Goal: Information Seeking & Learning: Learn about a topic

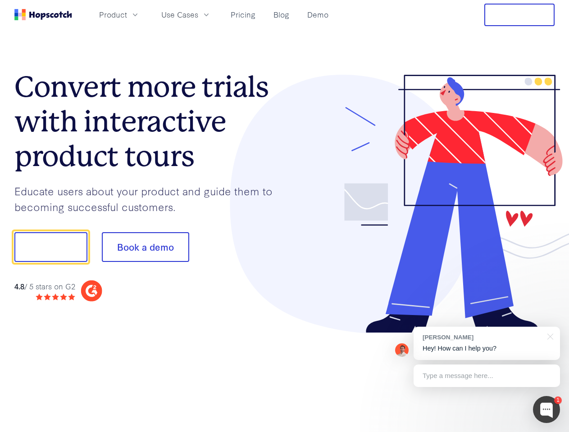
click at [284, 216] on div at bounding box center [419, 204] width 270 height 259
click at [127, 14] on span "Product" at bounding box center [113, 14] width 28 height 11
click at [198, 14] on span "Use Cases" at bounding box center [179, 14] width 37 height 11
click at [519, 15] on button "Free Trial" at bounding box center [519, 15] width 70 height 23
click at [50, 247] on button "Show me!" at bounding box center [50, 247] width 73 height 30
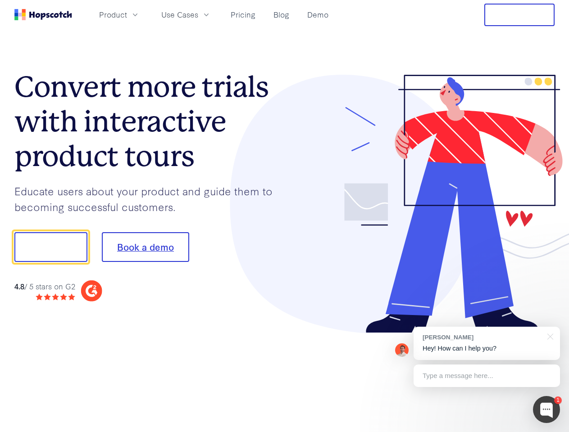
click at [145, 247] on button "Book a demo" at bounding box center [145, 247] width 87 height 30
click at [546, 410] on div at bounding box center [546, 409] width 27 height 27
click at [486, 343] on div "[PERSON_NAME] Hey! How can I help you?" at bounding box center [486, 343] width 146 height 33
click at [548, 336] on div at bounding box center [548, 336] width 23 height 18
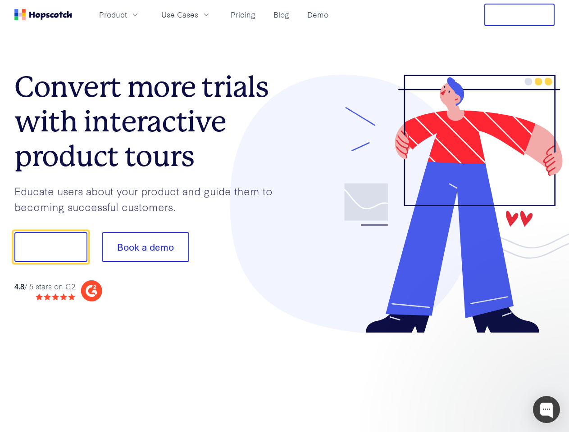
click at [486, 376] on div at bounding box center [475, 246] width 169 height 300
